Goal: Book appointment/travel/reservation

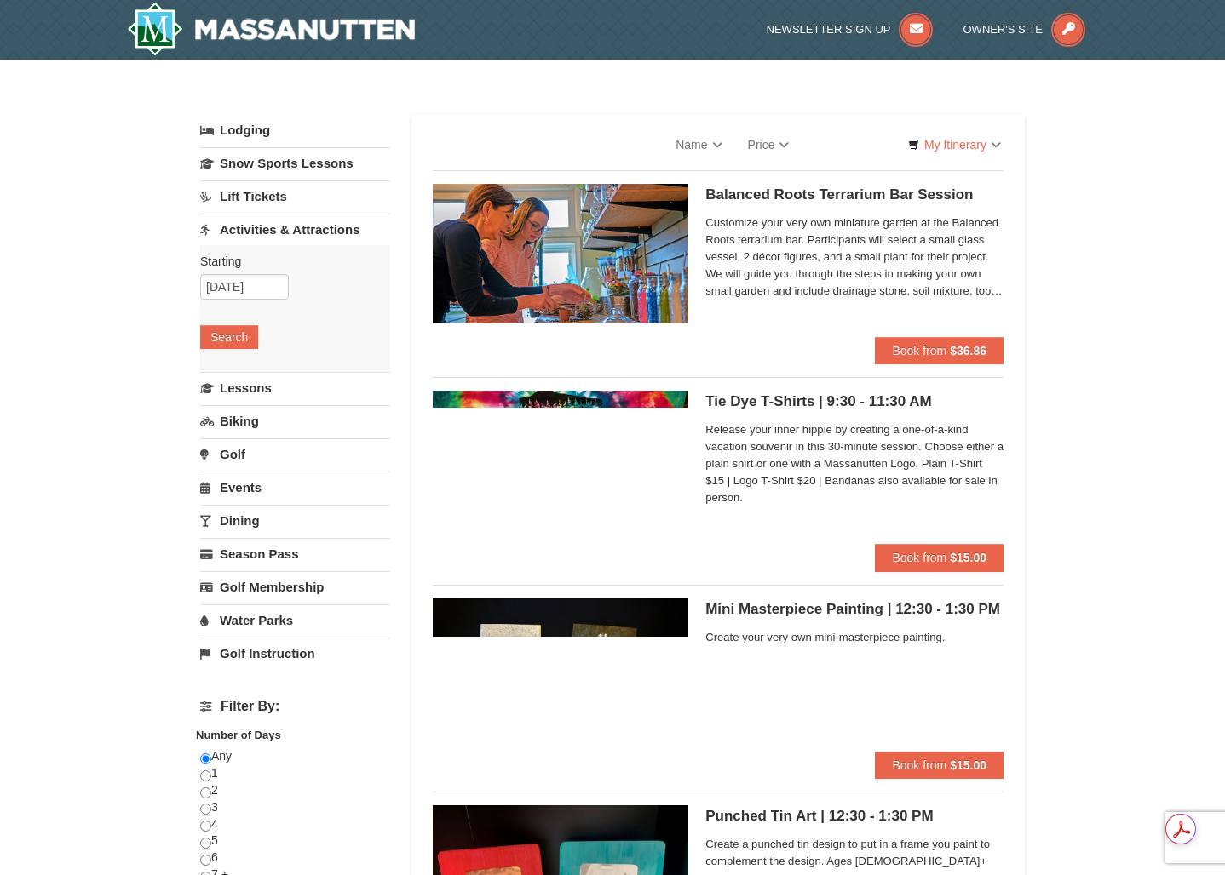
select select "9"
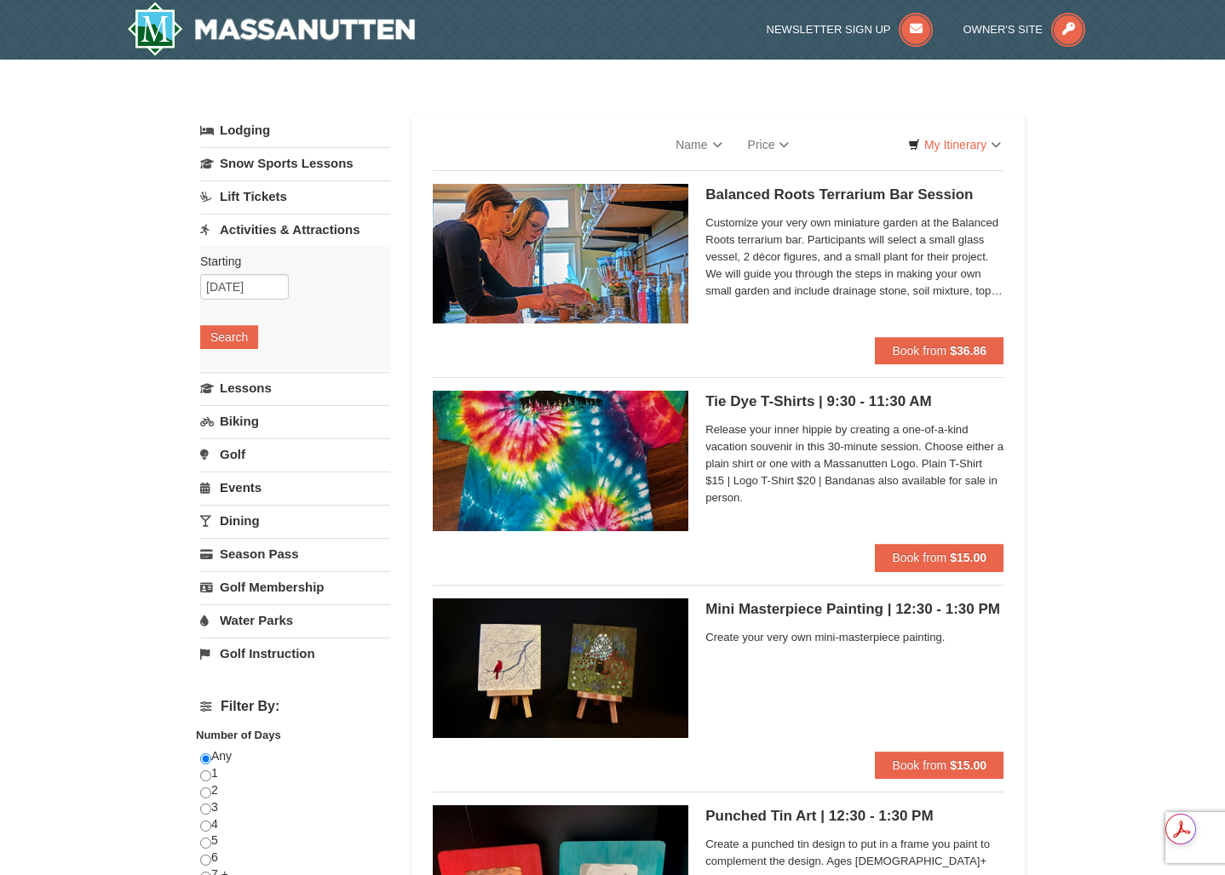
select select "9"
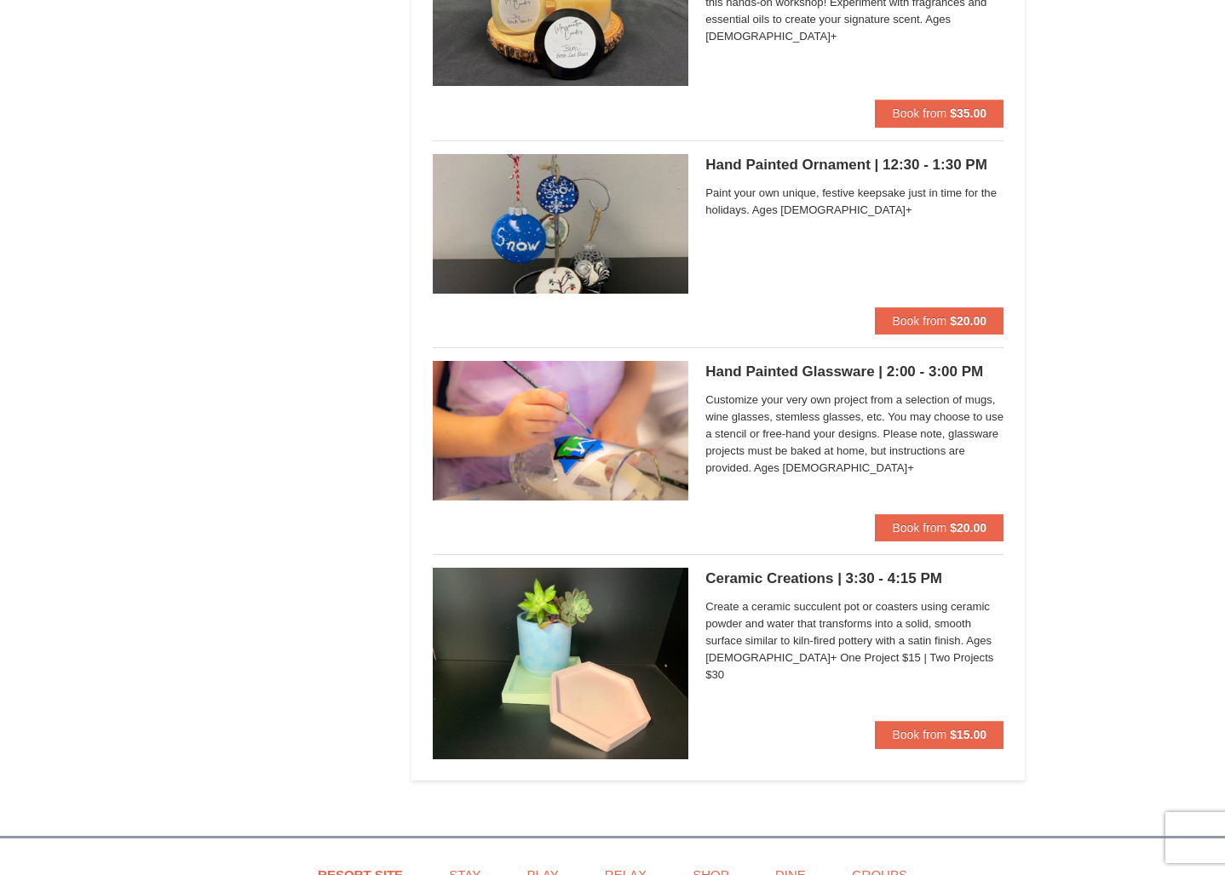
scroll to position [1451, 0]
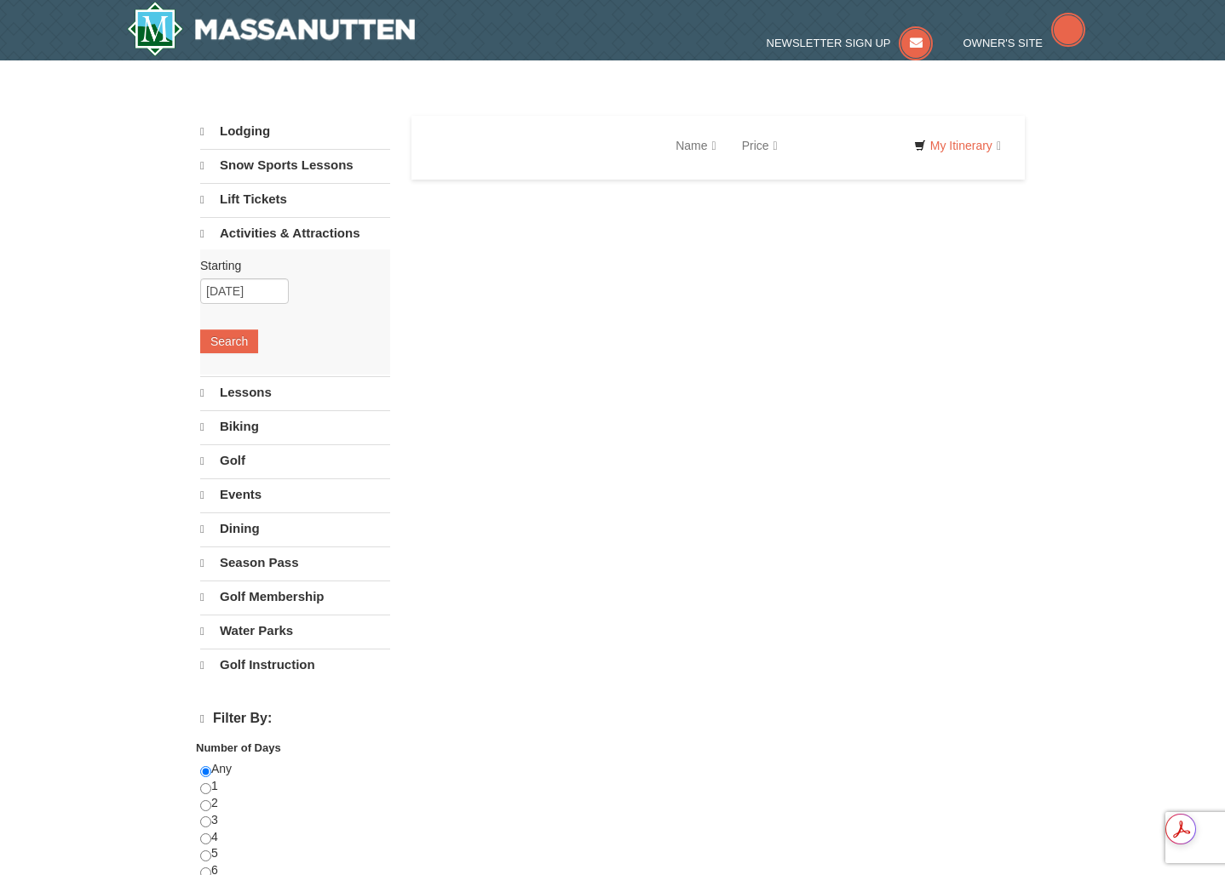
select select "9"
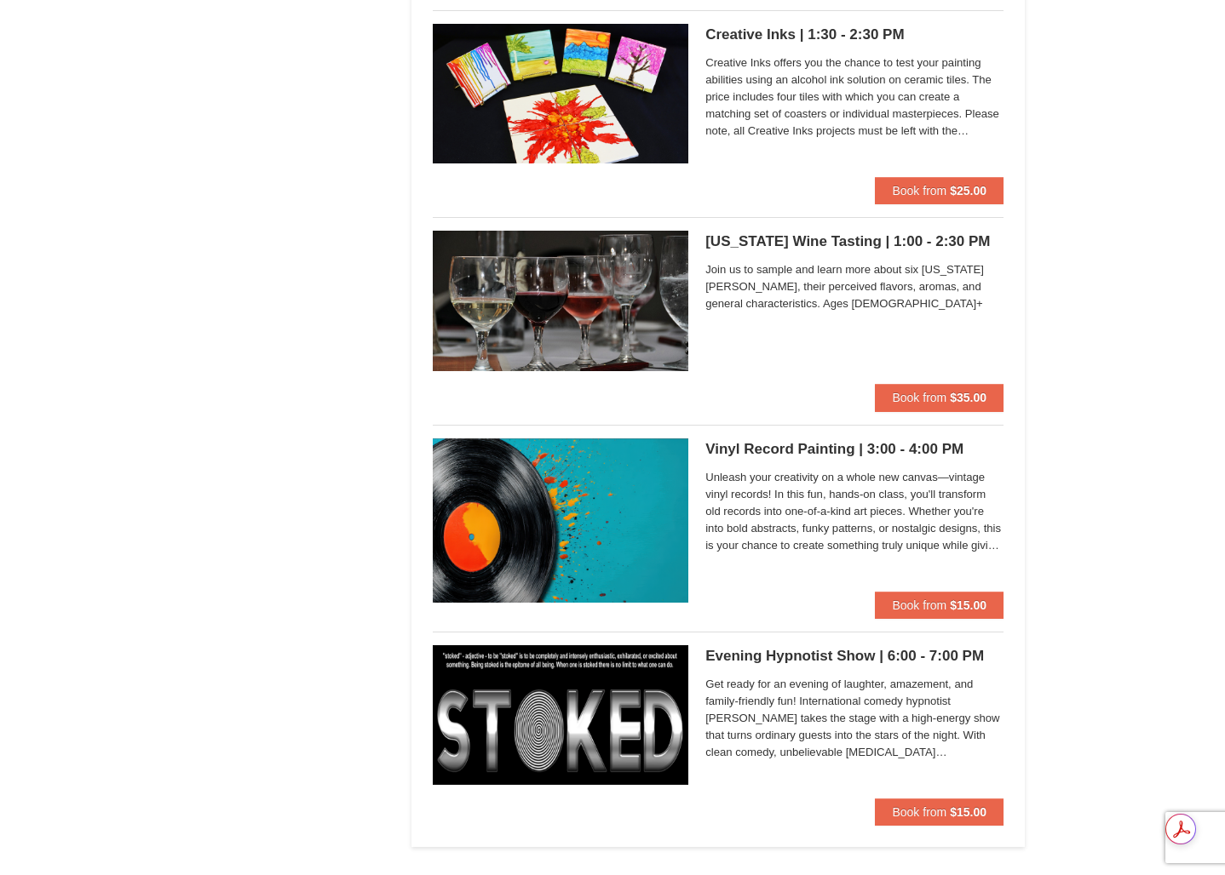
scroll to position [1667, 0]
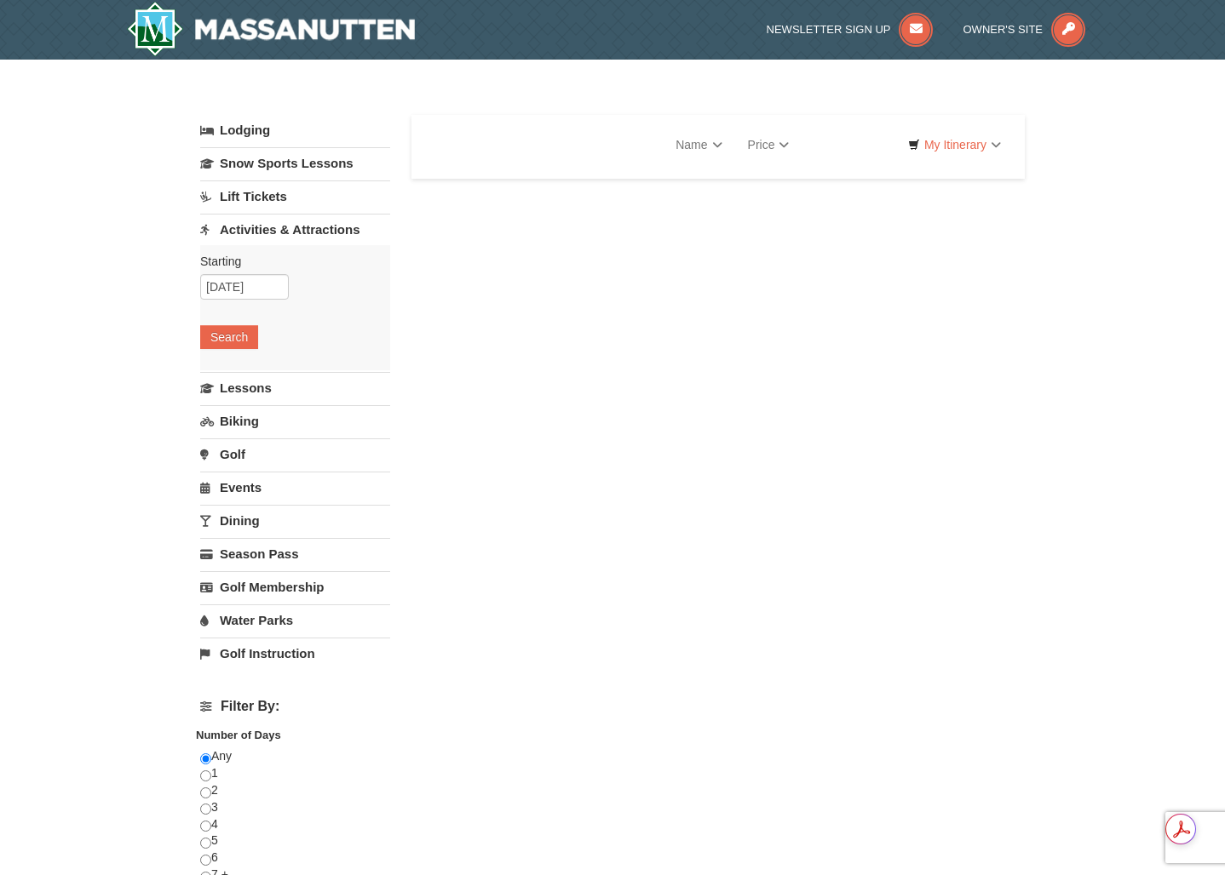
select select "9"
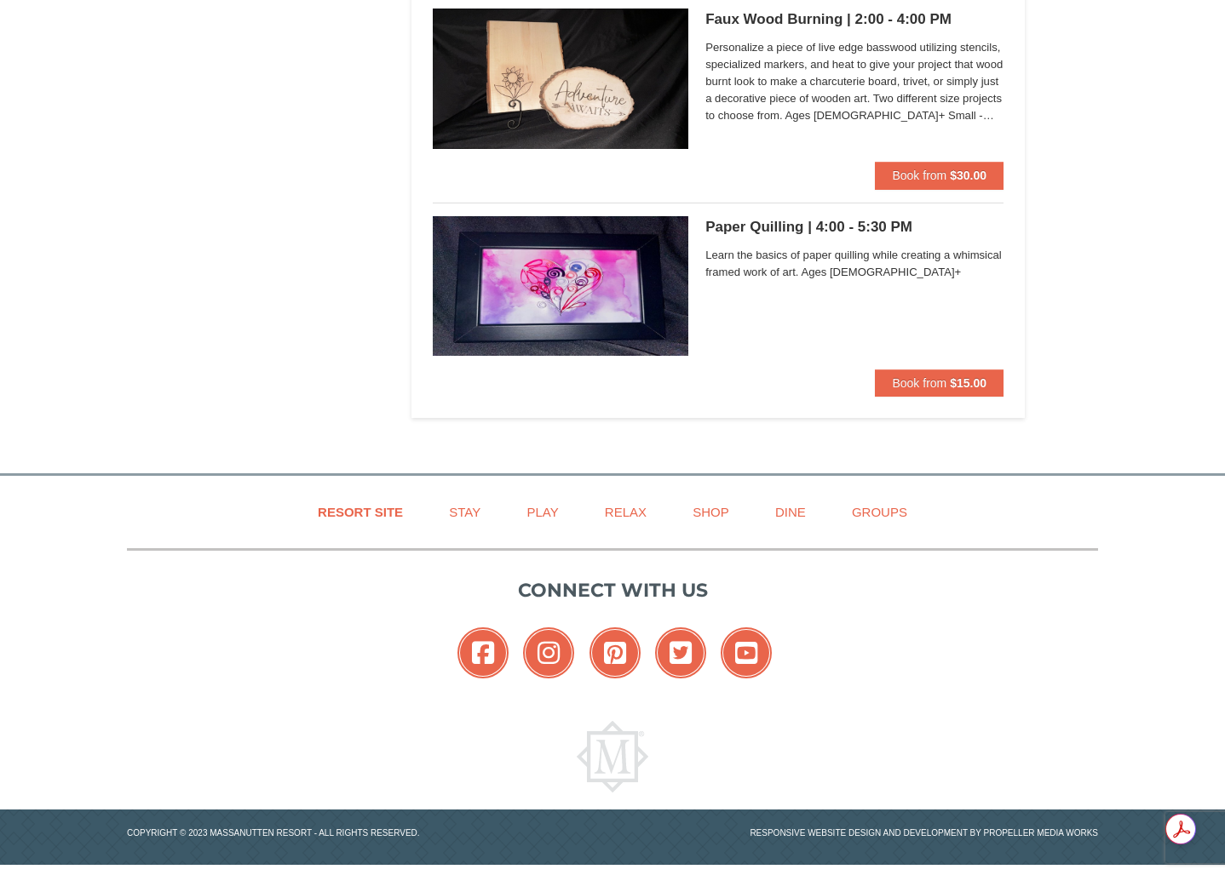
scroll to position [1840, 0]
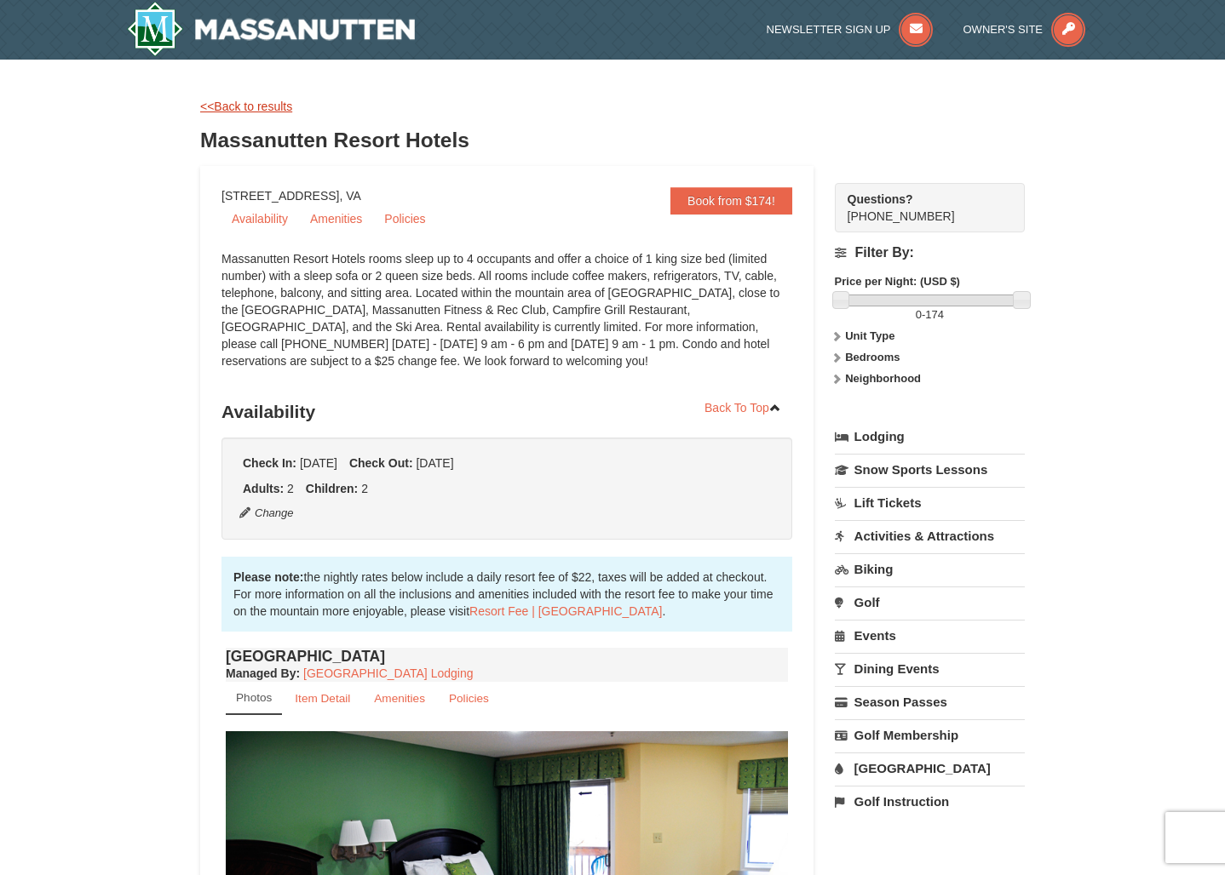
click at [223, 104] on link "<<Back to results" at bounding box center [246, 107] width 92 height 14
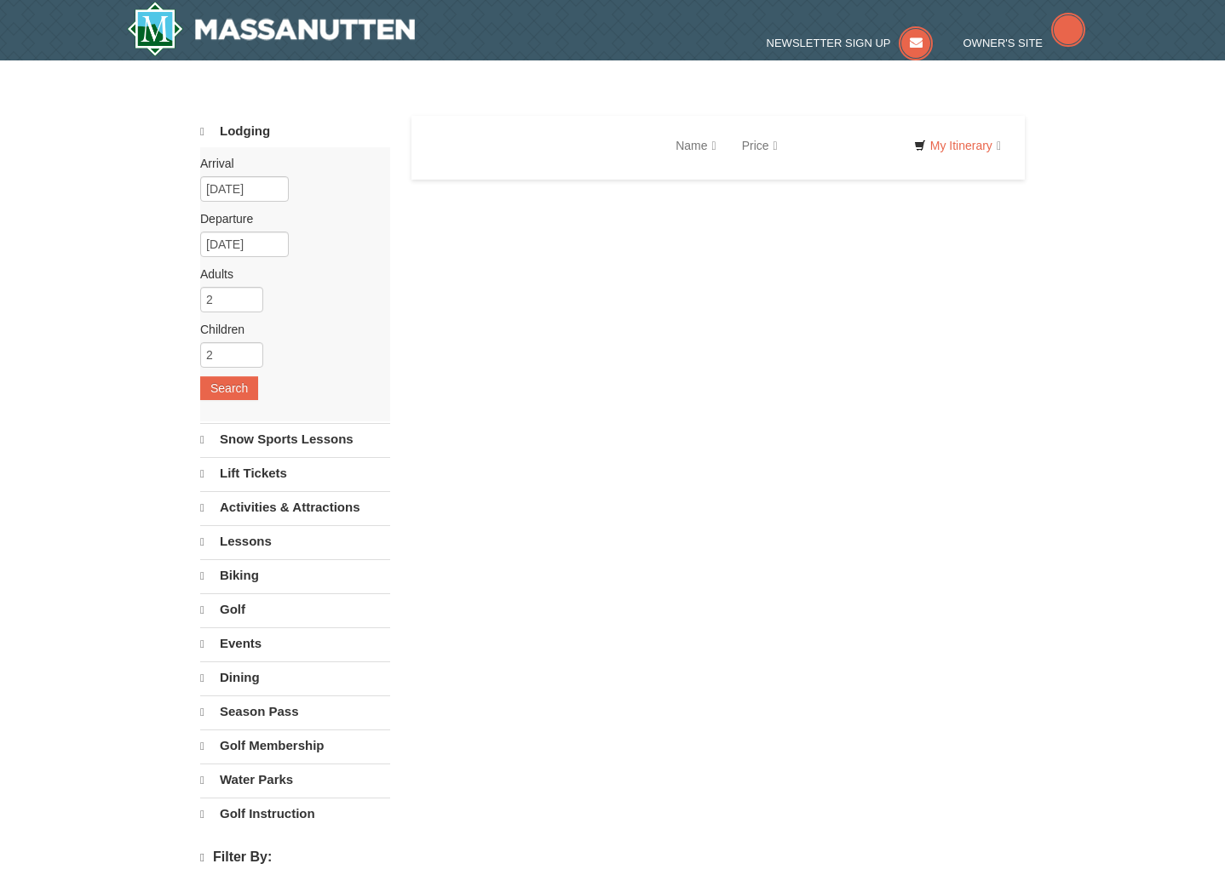
select select "9"
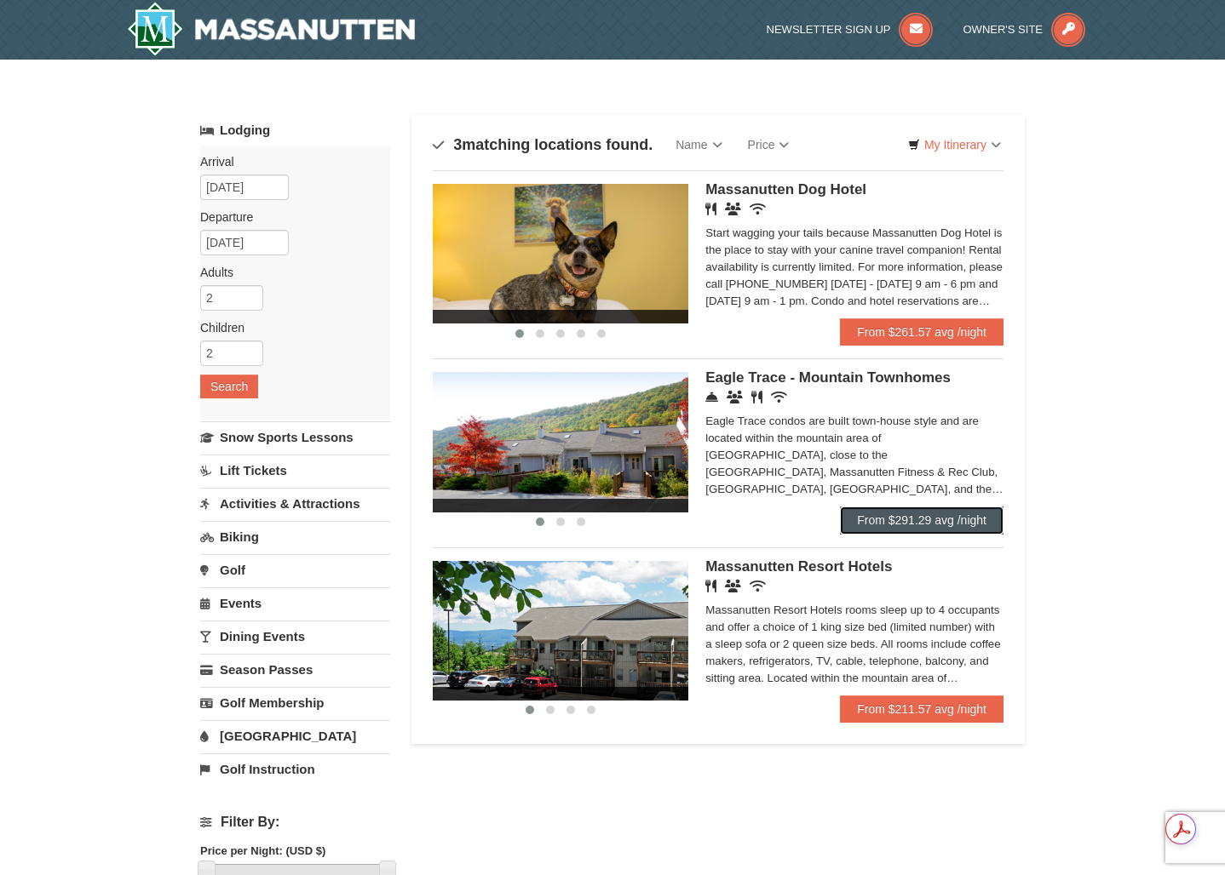
click at [917, 523] on link "From $291.29 avg /night" at bounding box center [922, 520] width 164 height 27
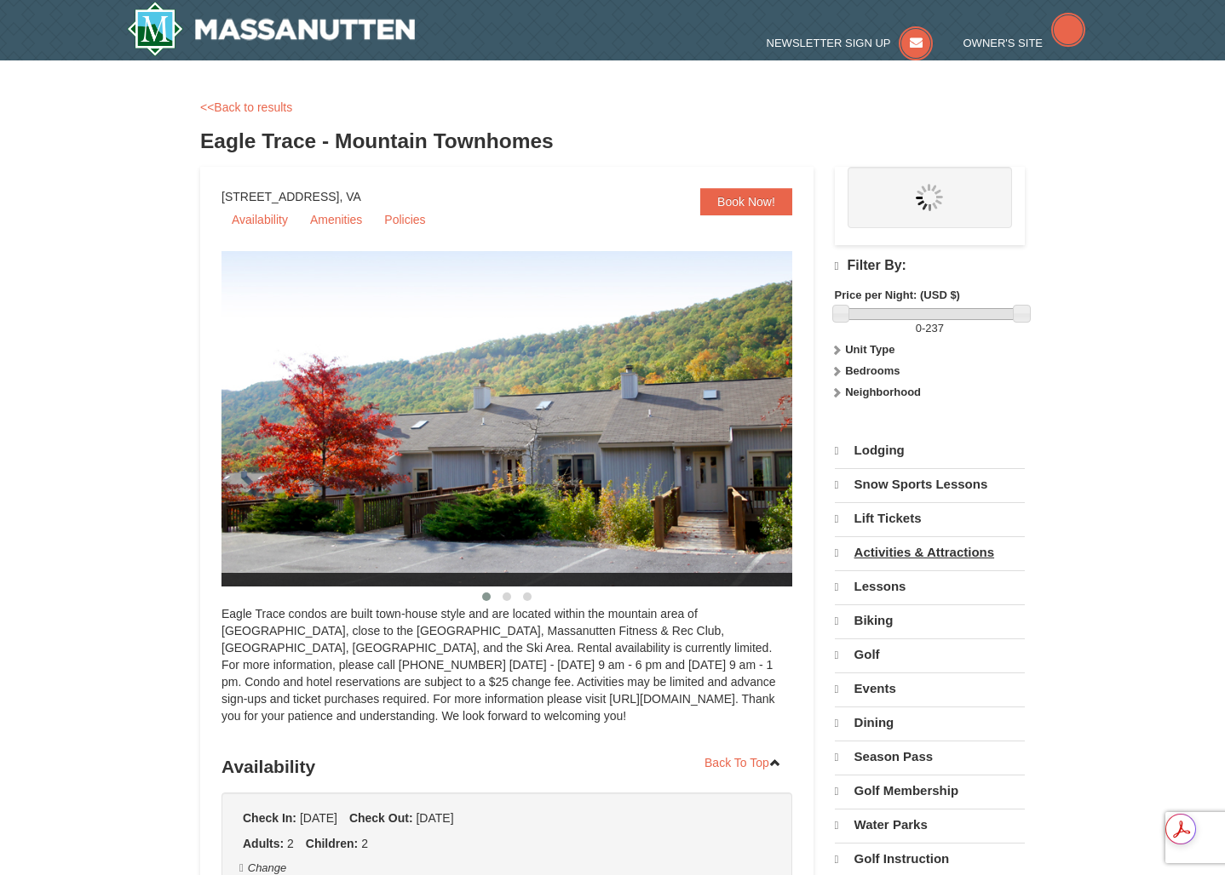
select select "9"
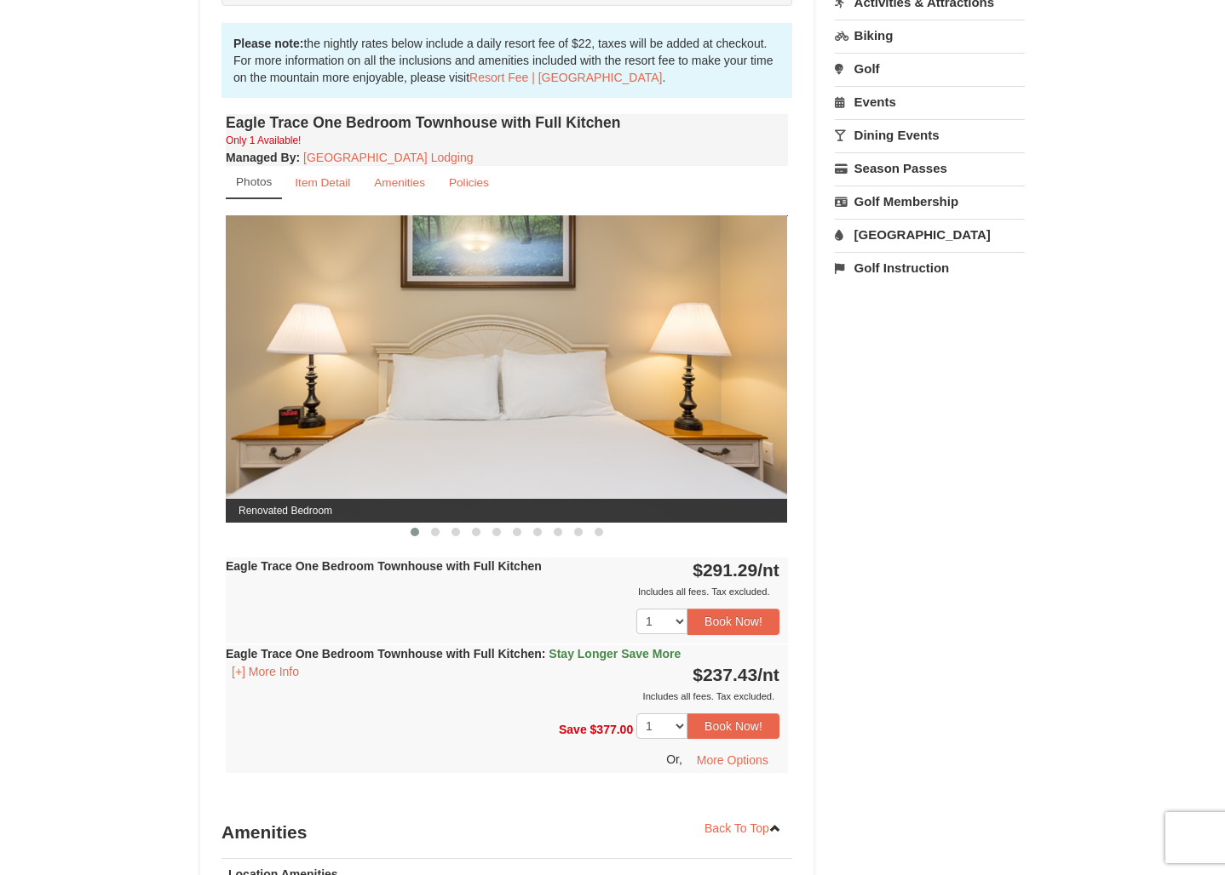
scroll to position [531, 0]
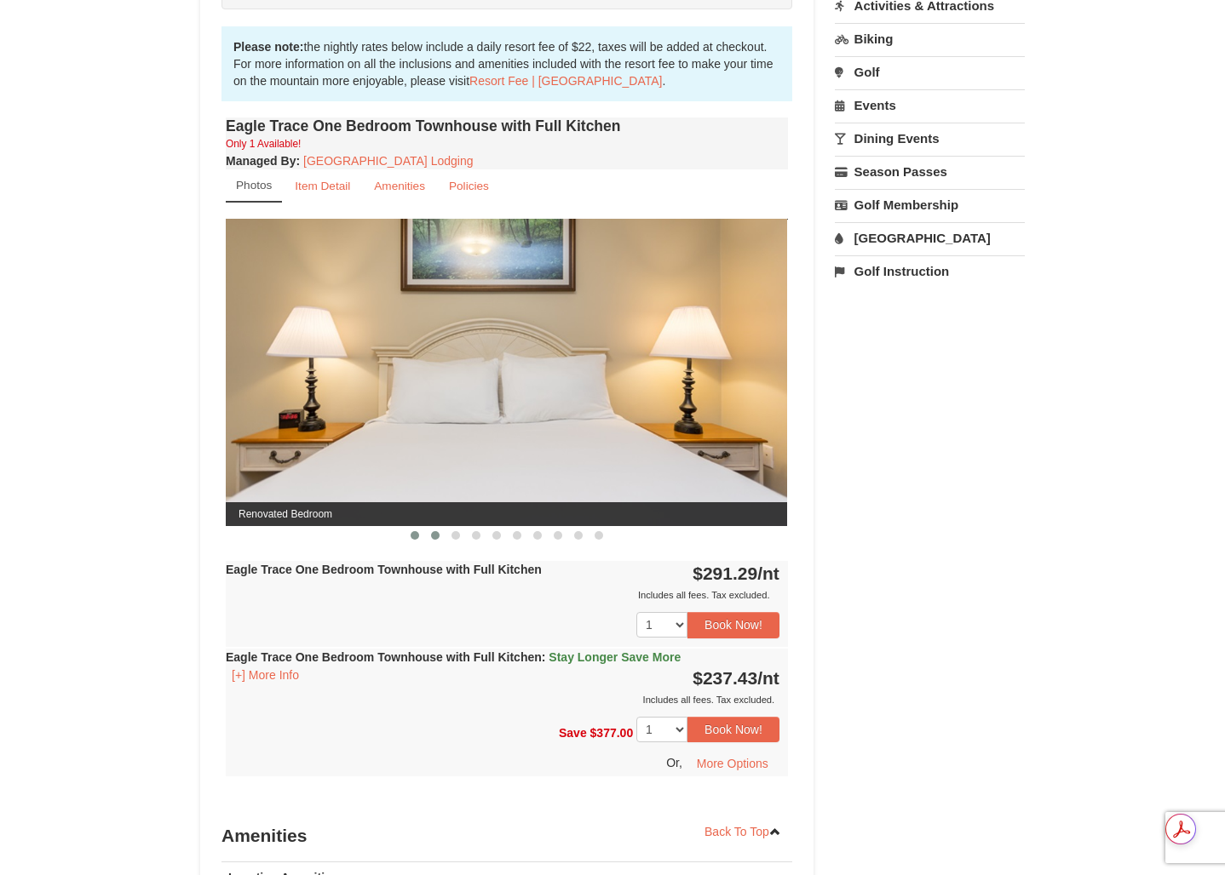
click at [438, 534] on span at bounding box center [435, 535] width 9 height 9
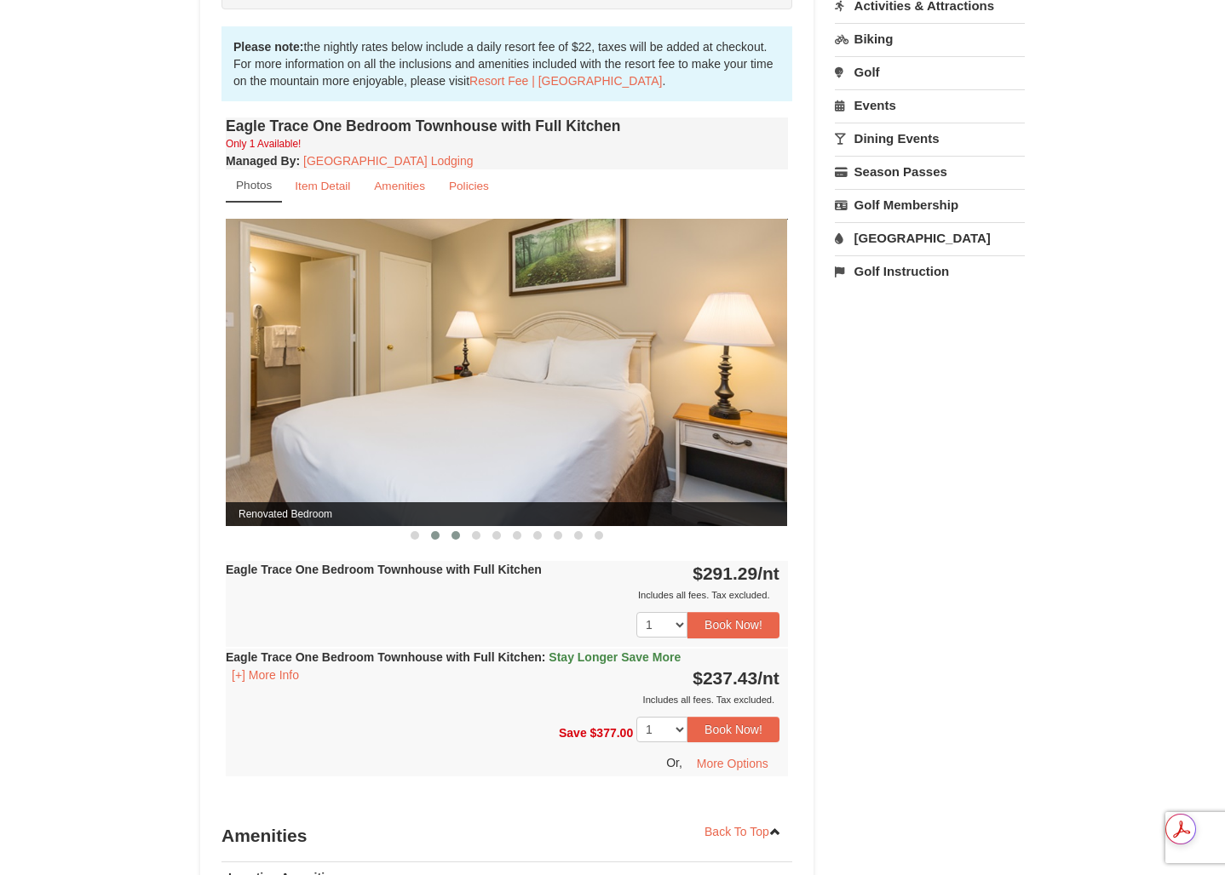
click at [456, 534] on span at bounding box center [455, 535] width 9 height 9
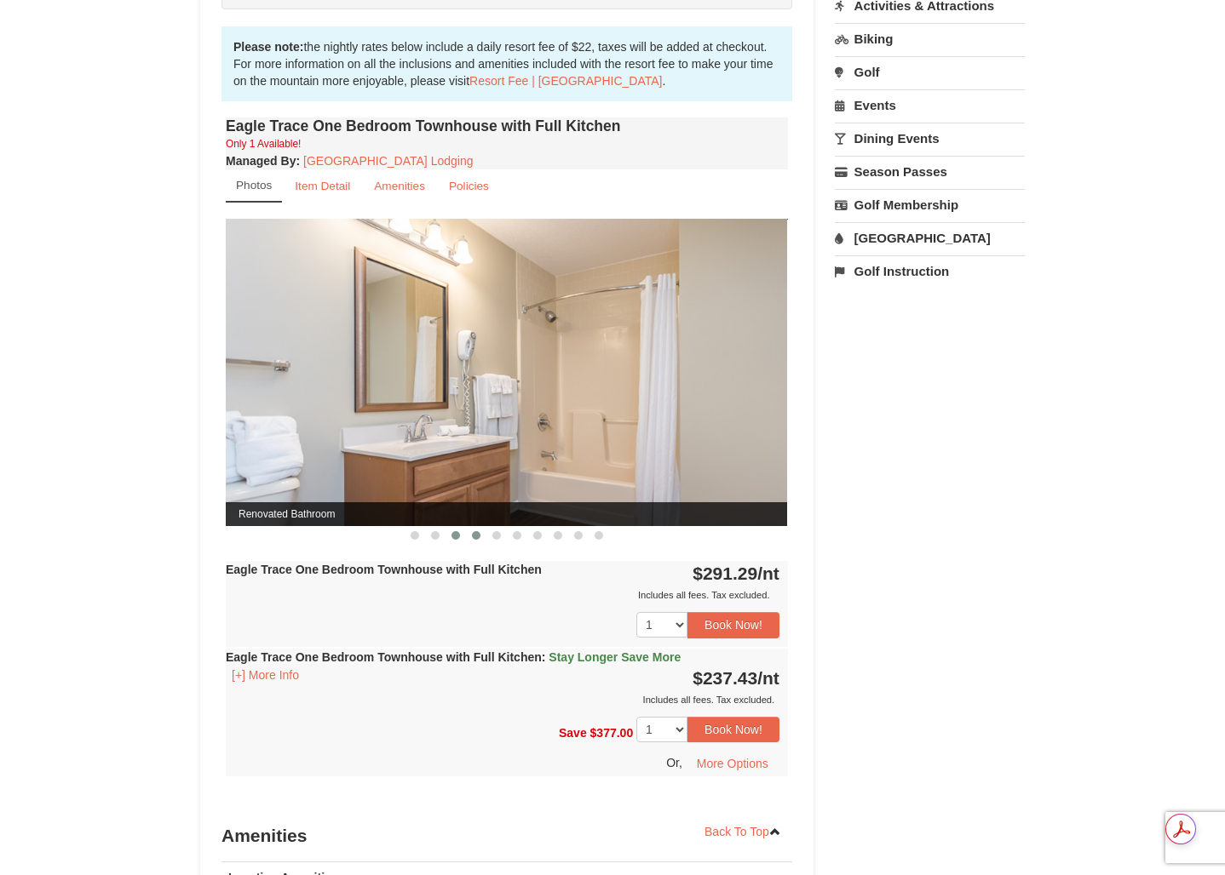
click at [477, 535] on span at bounding box center [476, 535] width 9 height 9
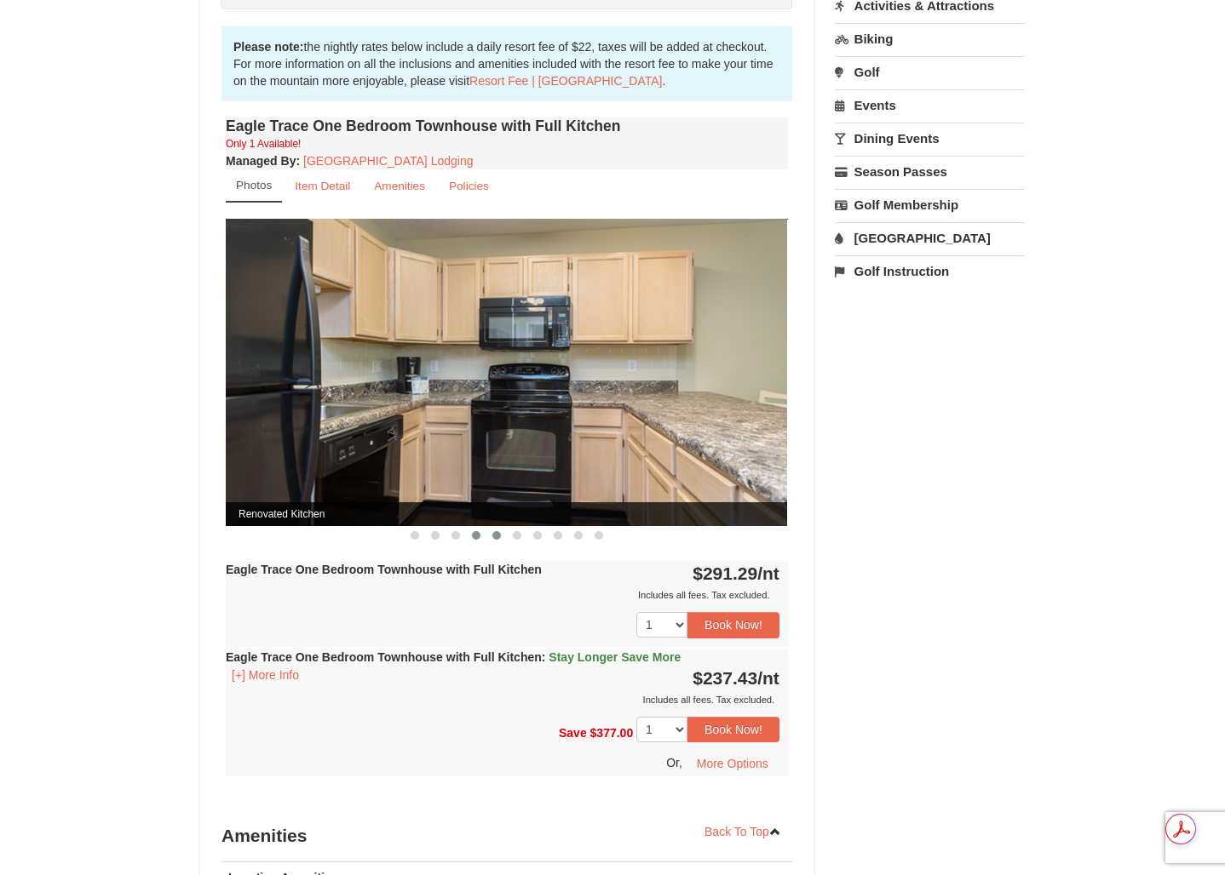
click at [497, 534] on span at bounding box center [496, 535] width 9 height 9
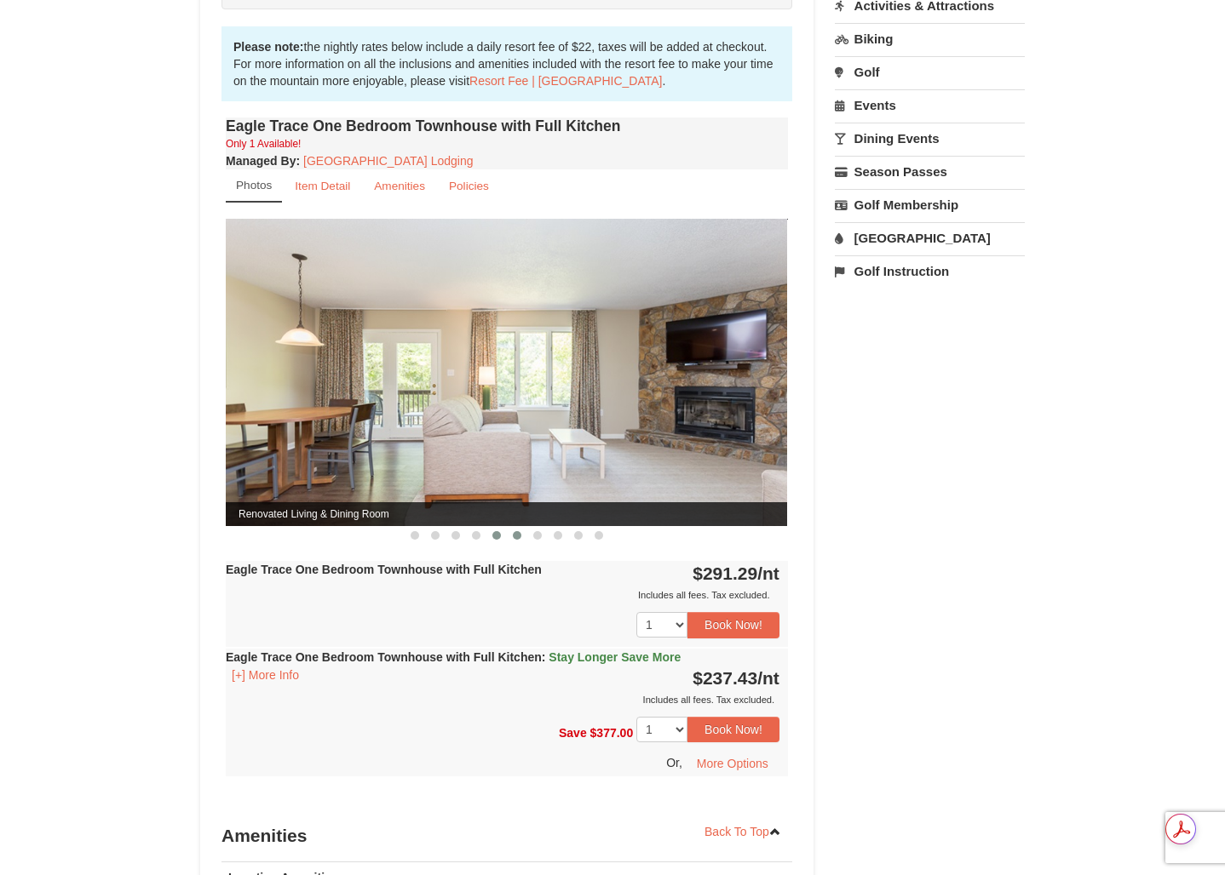
click at [514, 535] on span at bounding box center [517, 535] width 9 height 9
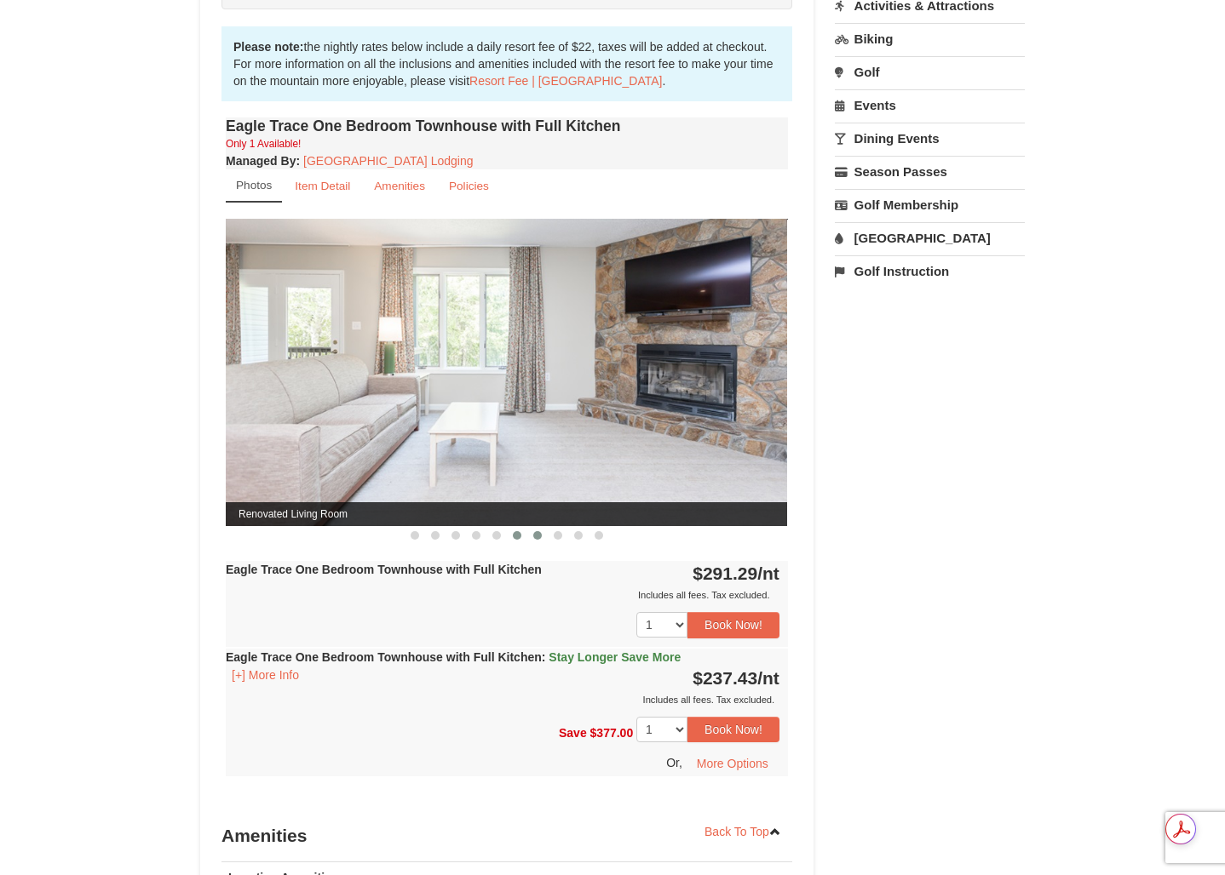
click at [537, 536] on span at bounding box center [537, 535] width 9 height 9
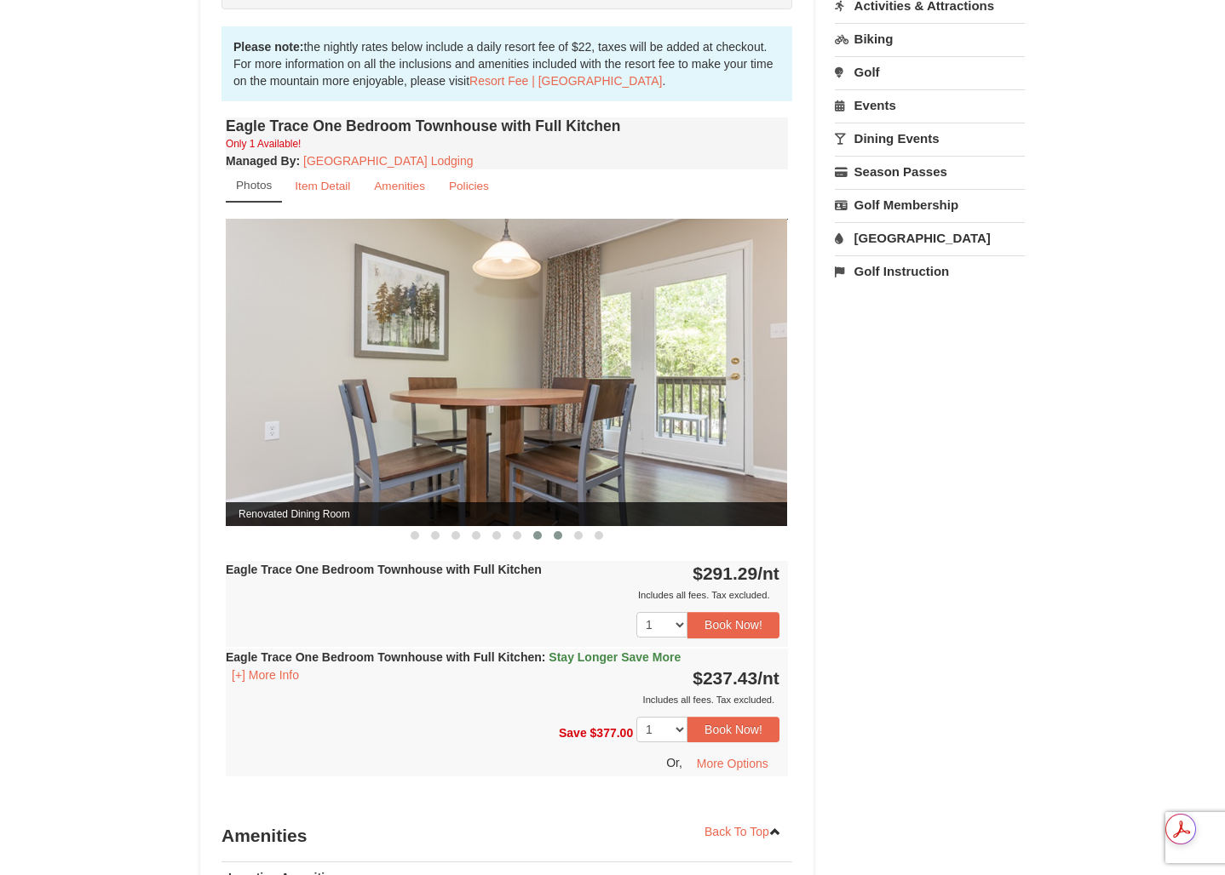
click at [554, 537] on span at bounding box center [558, 535] width 9 height 9
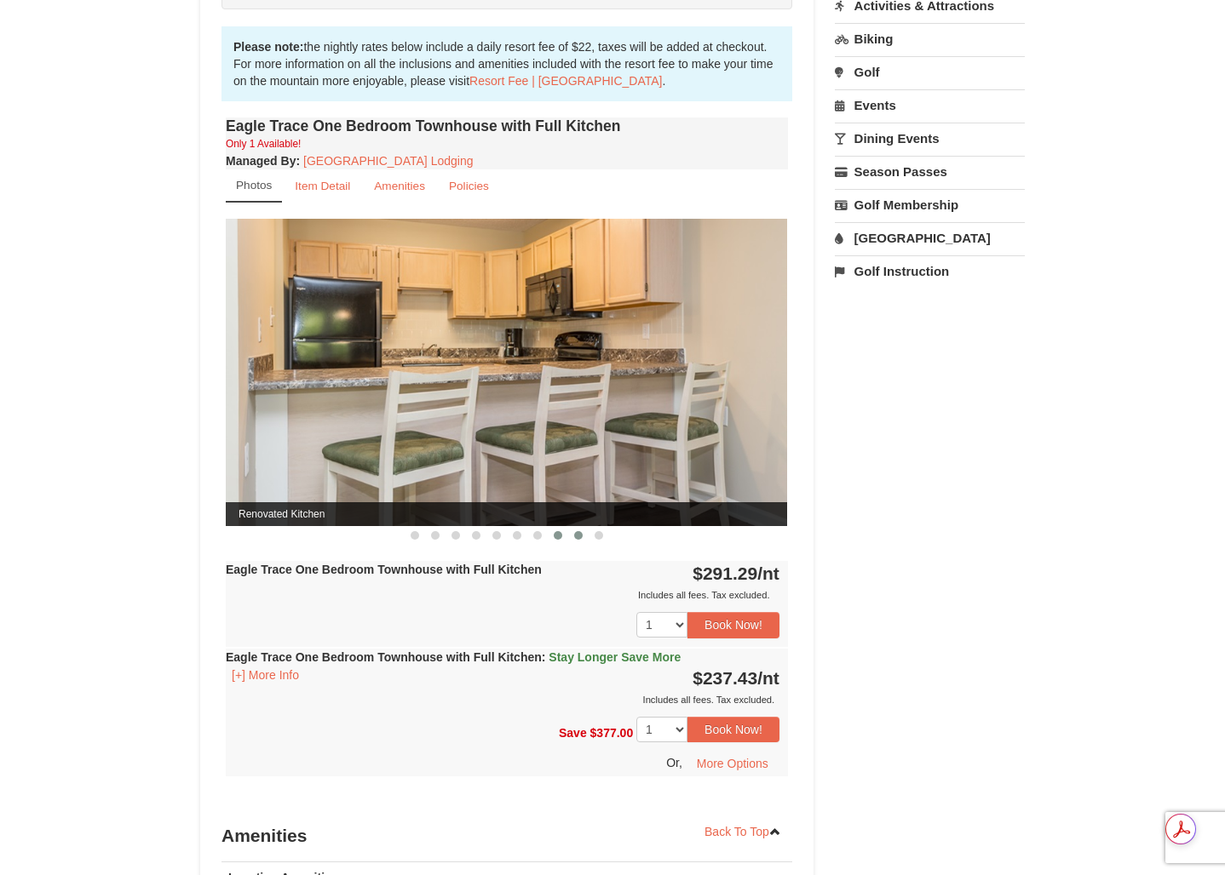
click at [582, 537] on button at bounding box center [578, 535] width 20 height 17
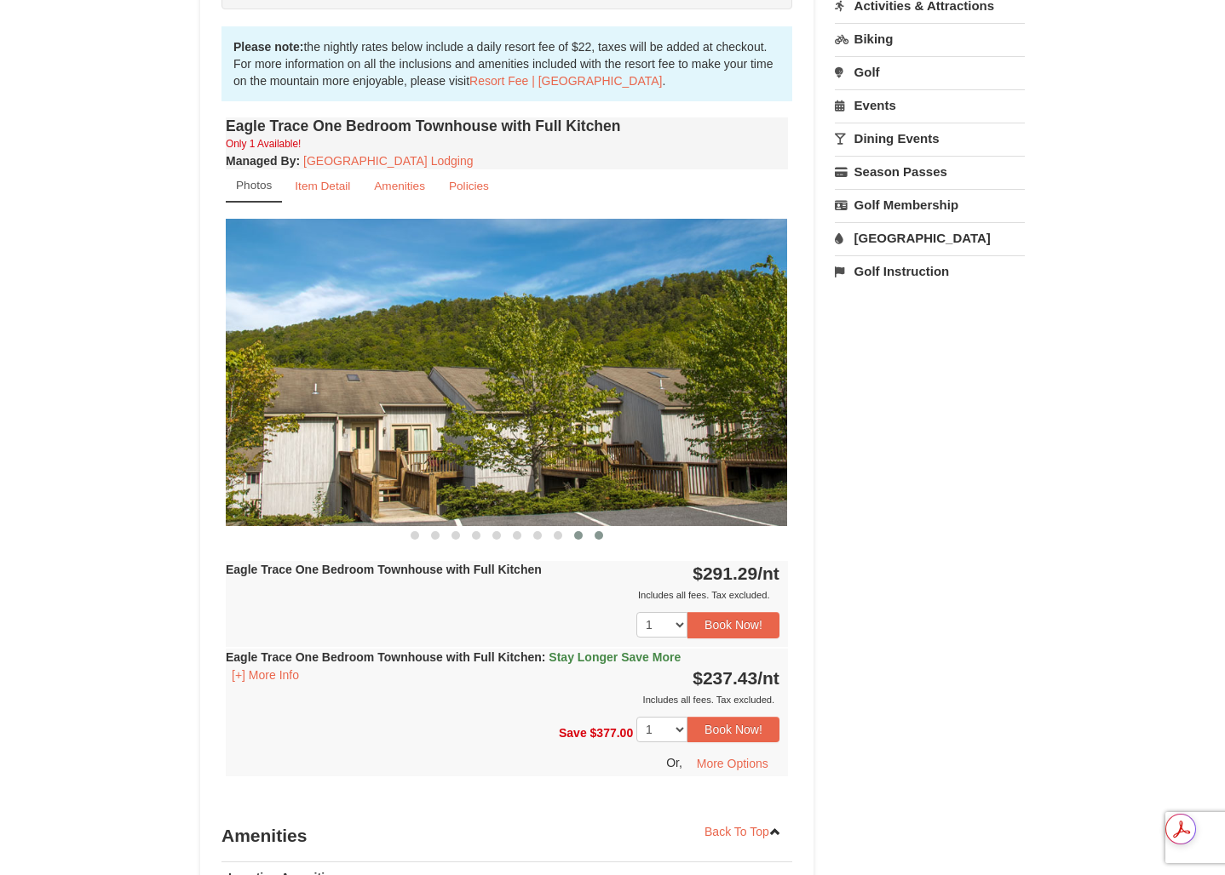
click at [600, 535] on span at bounding box center [598, 535] width 9 height 9
